Goal: Task Accomplishment & Management: Manage account settings

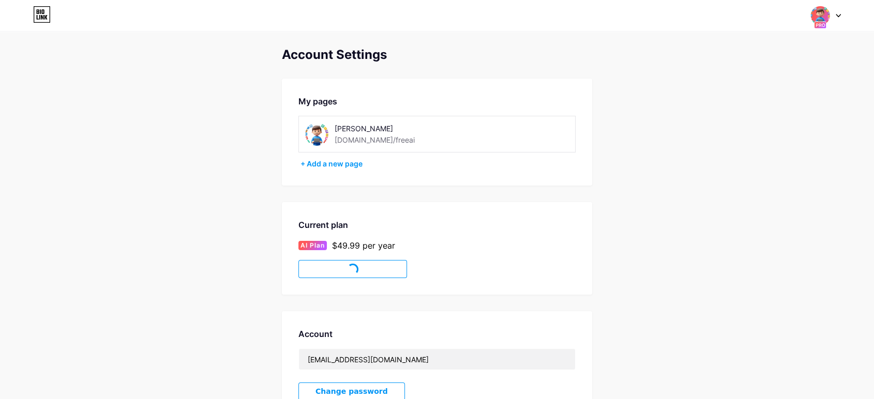
scroll to position [172, 0]
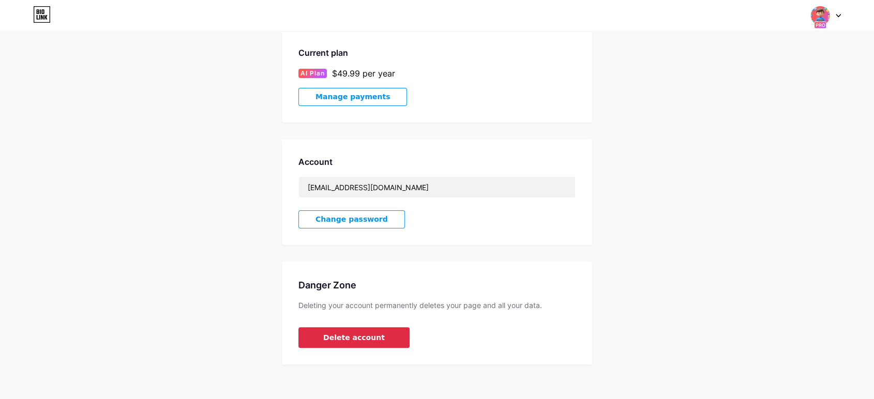
click at [370, 342] on button "Delete account" at bounding box center [353, 337] width 111 height 21
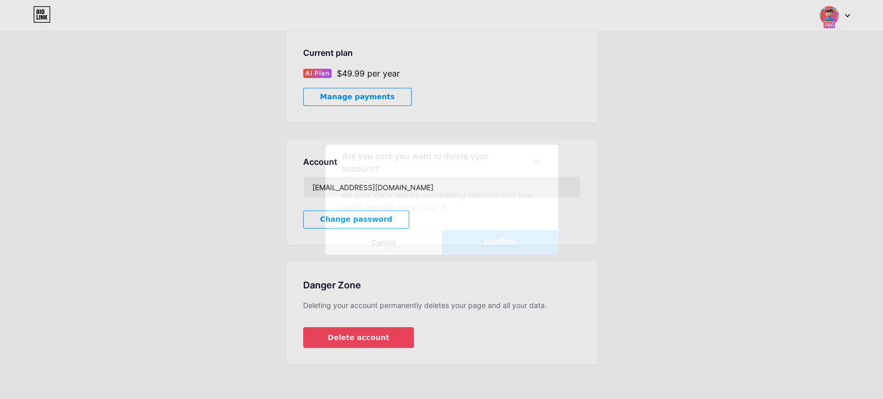
click at [488, 235] on button "Confirm" at bounding box center [500, 242] width 116 height 25
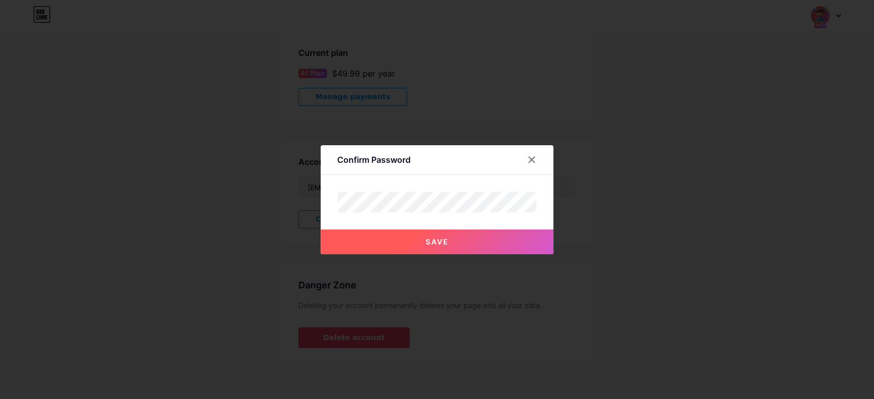
click at [476, 245] on button "Save" at bounding box center [437, 242] width 233 height 25
click at [462, 244] on button "Save" at bounding box center [437, 242] width 233 height 25
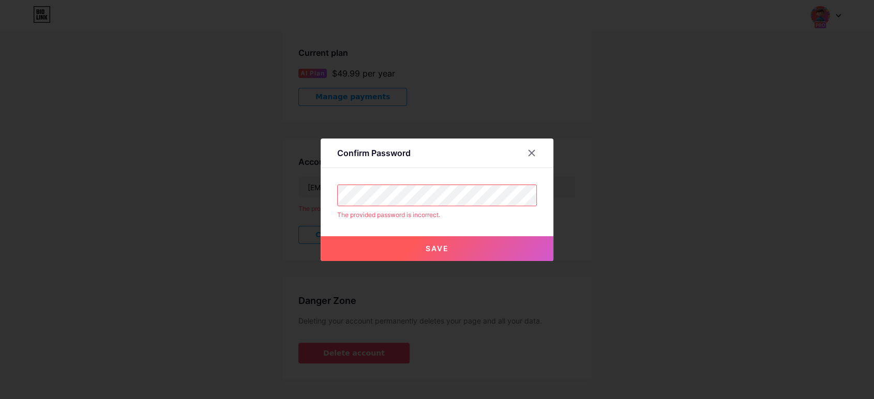
click at [434, 252] on button "Save" at bounding box center [437, 248] width 233 height 25
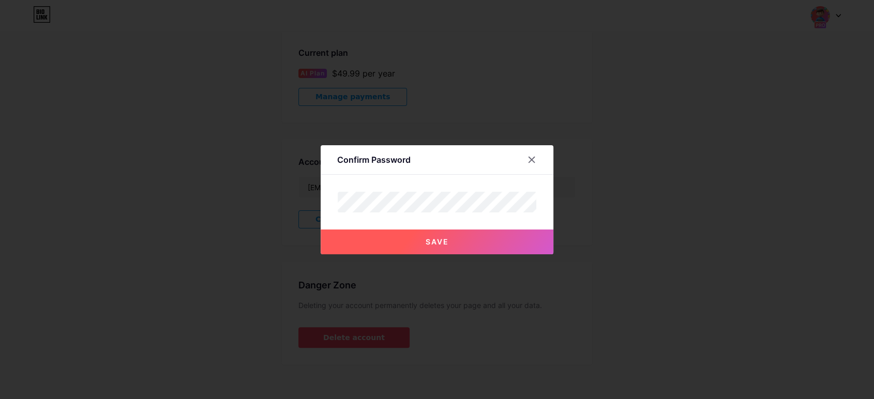
click at [438, 247] on button "Save" at bounding box center [437, 242] width 233 height 25
click at [449, 245] on span "Save" at bounding box center [437, 241] width 23 height 9
